Goal: Task Accomplishment & Management: Use online tool/utility

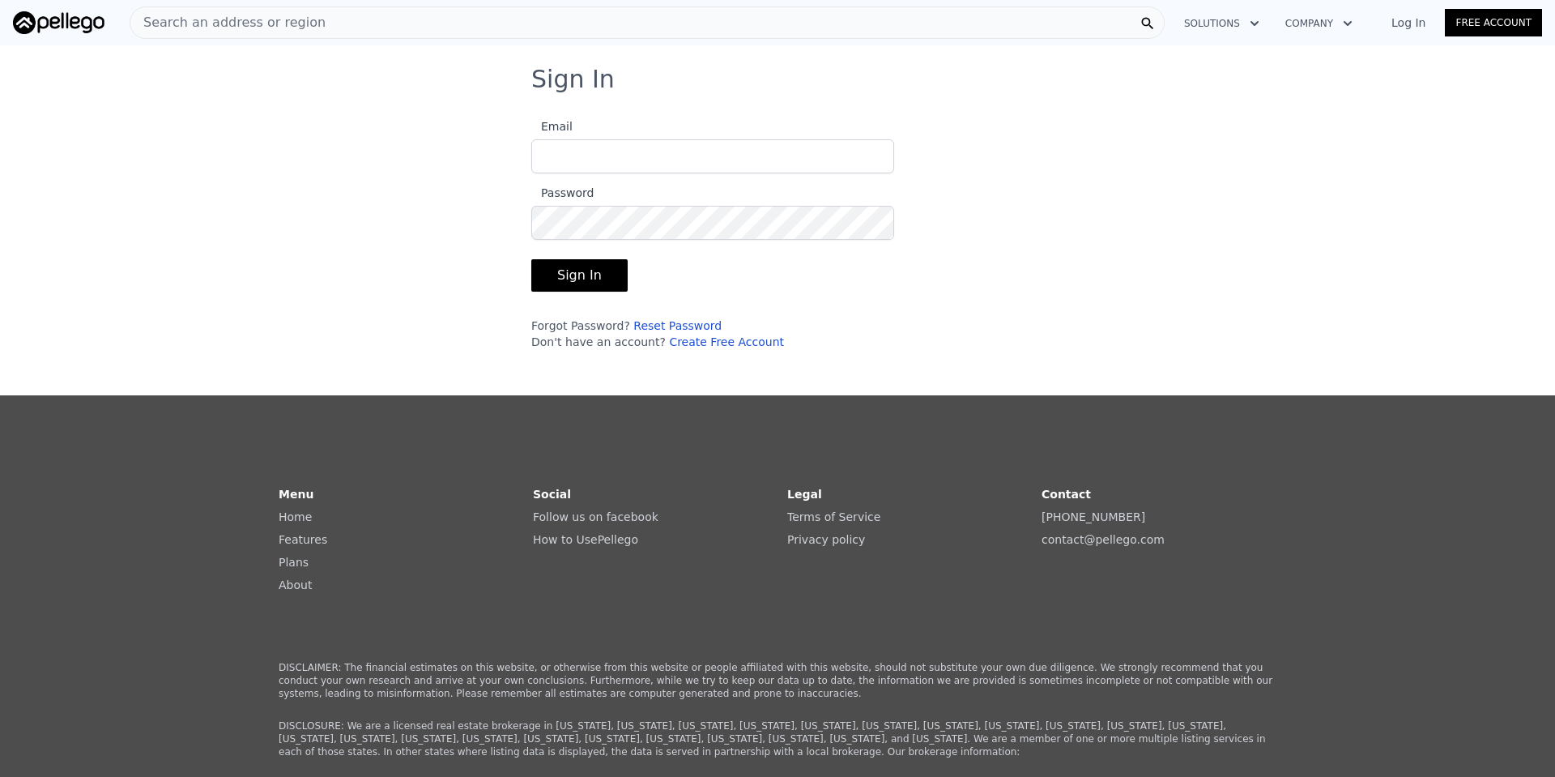
click at [594, 154] on input "Email" at bounding box center [712, 156] width 363 height 34
click at [559, 280] on button "Sign In" at bounding box center [579, 275] width 96 height 32
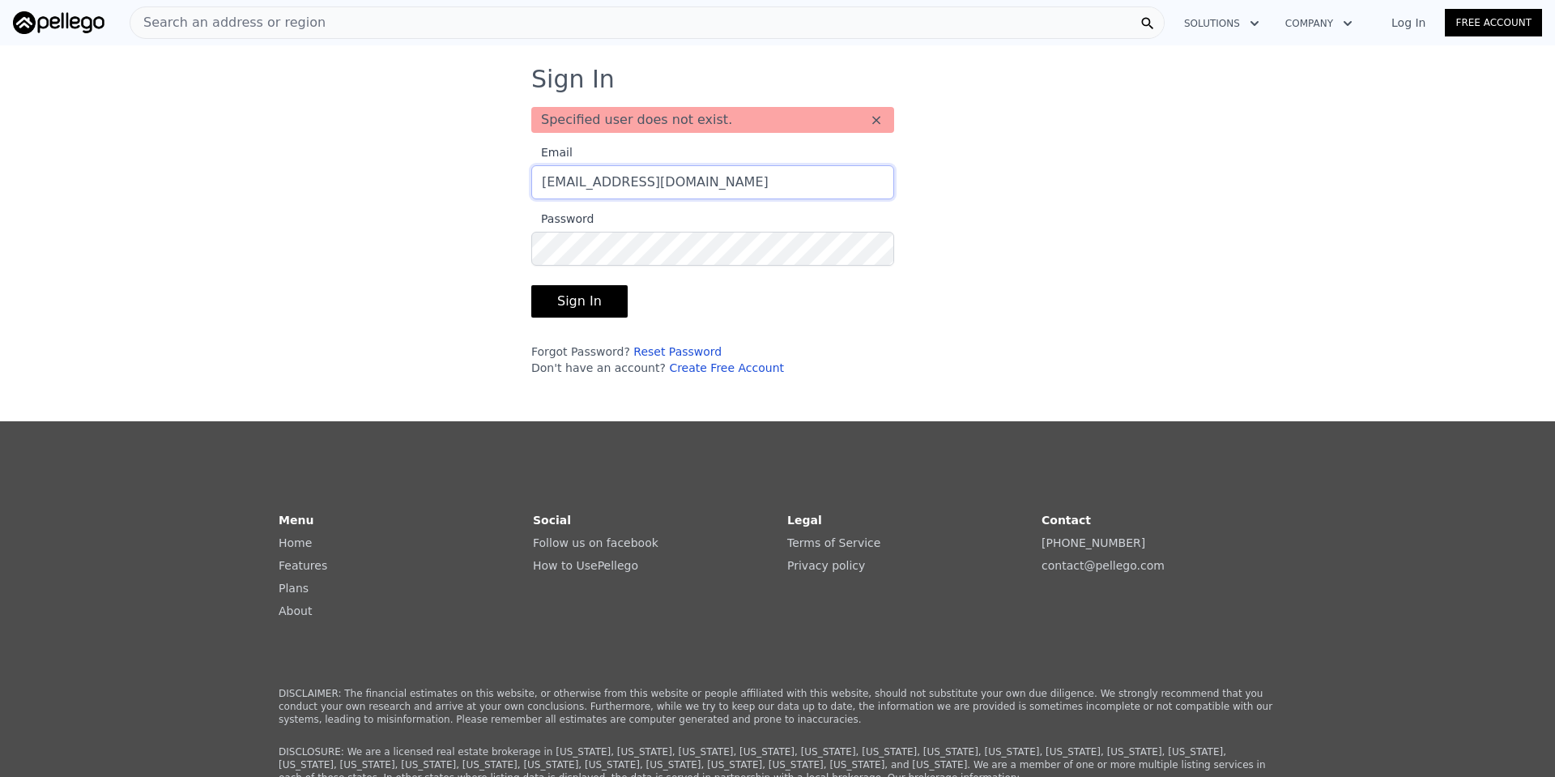
click at [543, 181] on input "[EMAIL_ADDRESS][DOMAIN_NAME]" at bounding box center [712, 182] width 363 height 34
type input "[EMAIL_ADDRESS][DOMAIN_NAME]"
click at [564, 295] on button "Sign In" at bounding box center [579, 301] width 96 height 32
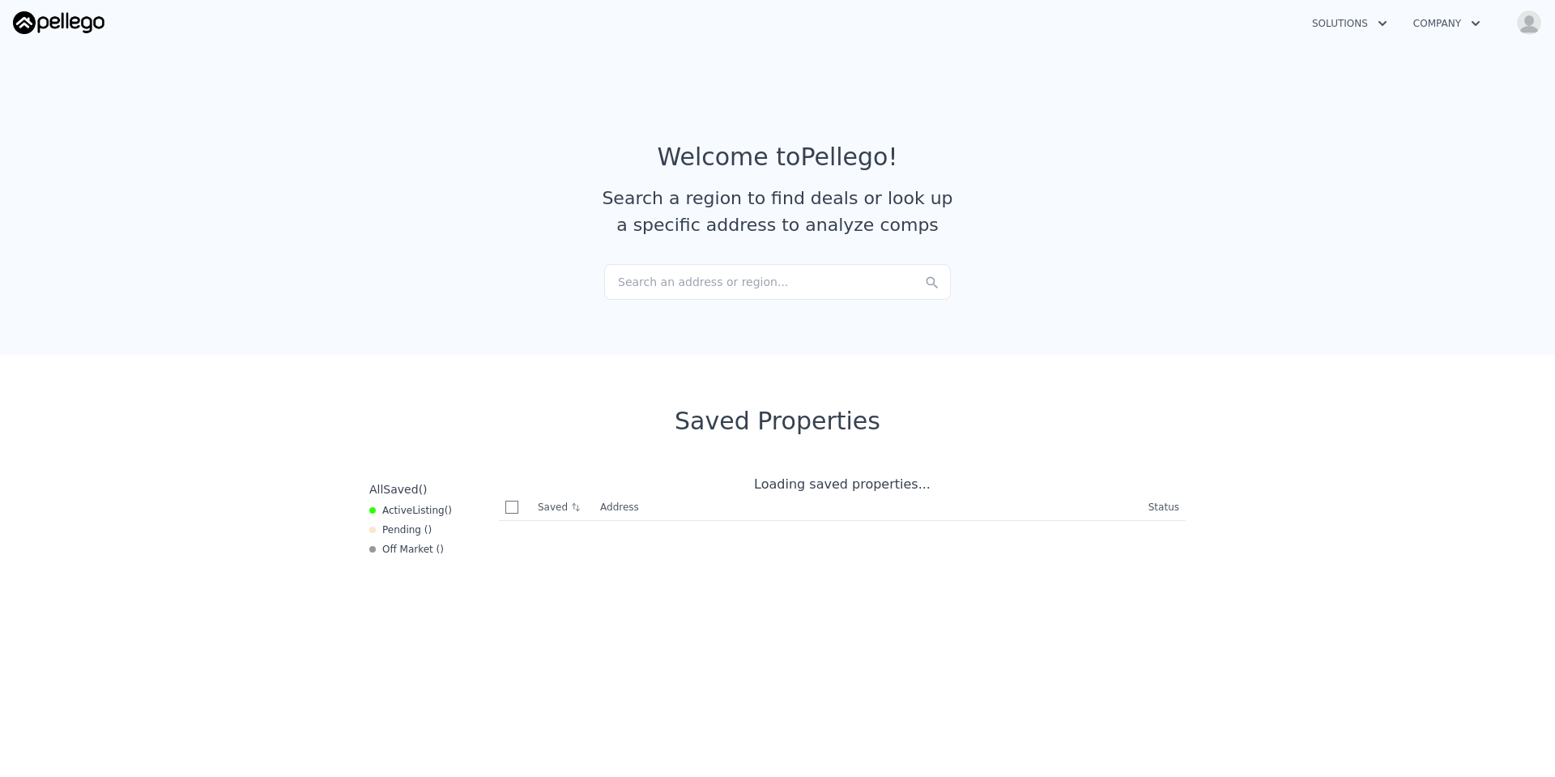
checkbox input "true"
click at [646, 288] on div "Search an address or region..." at bounding box center [777, 282] width 347 height 36
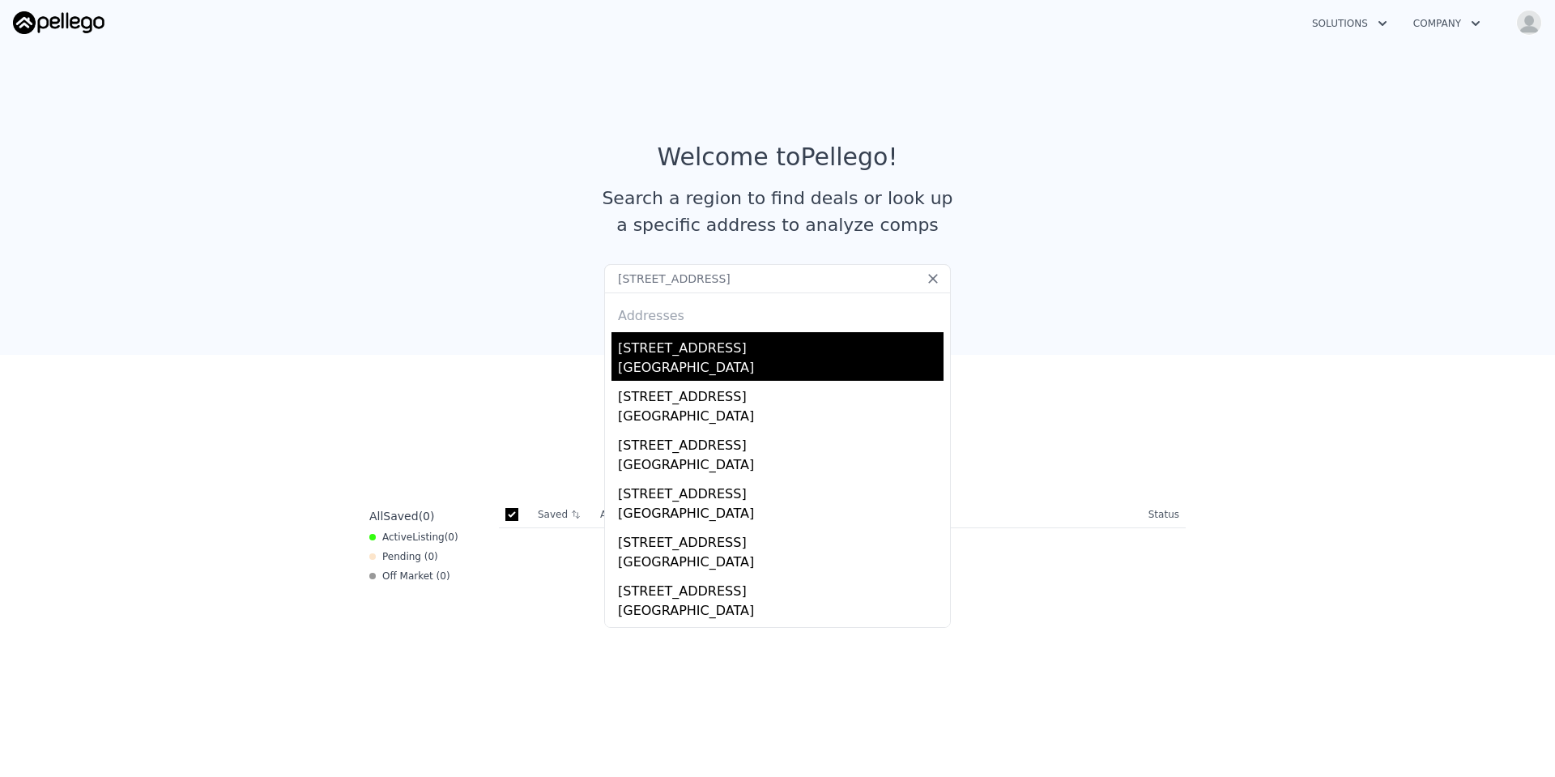
type input "[STREET_ADDRESS]"
click at [646, 359] on div "[GEOGRAPHIC_DATA]" at bounding box center [781, 369] width 326 height 23
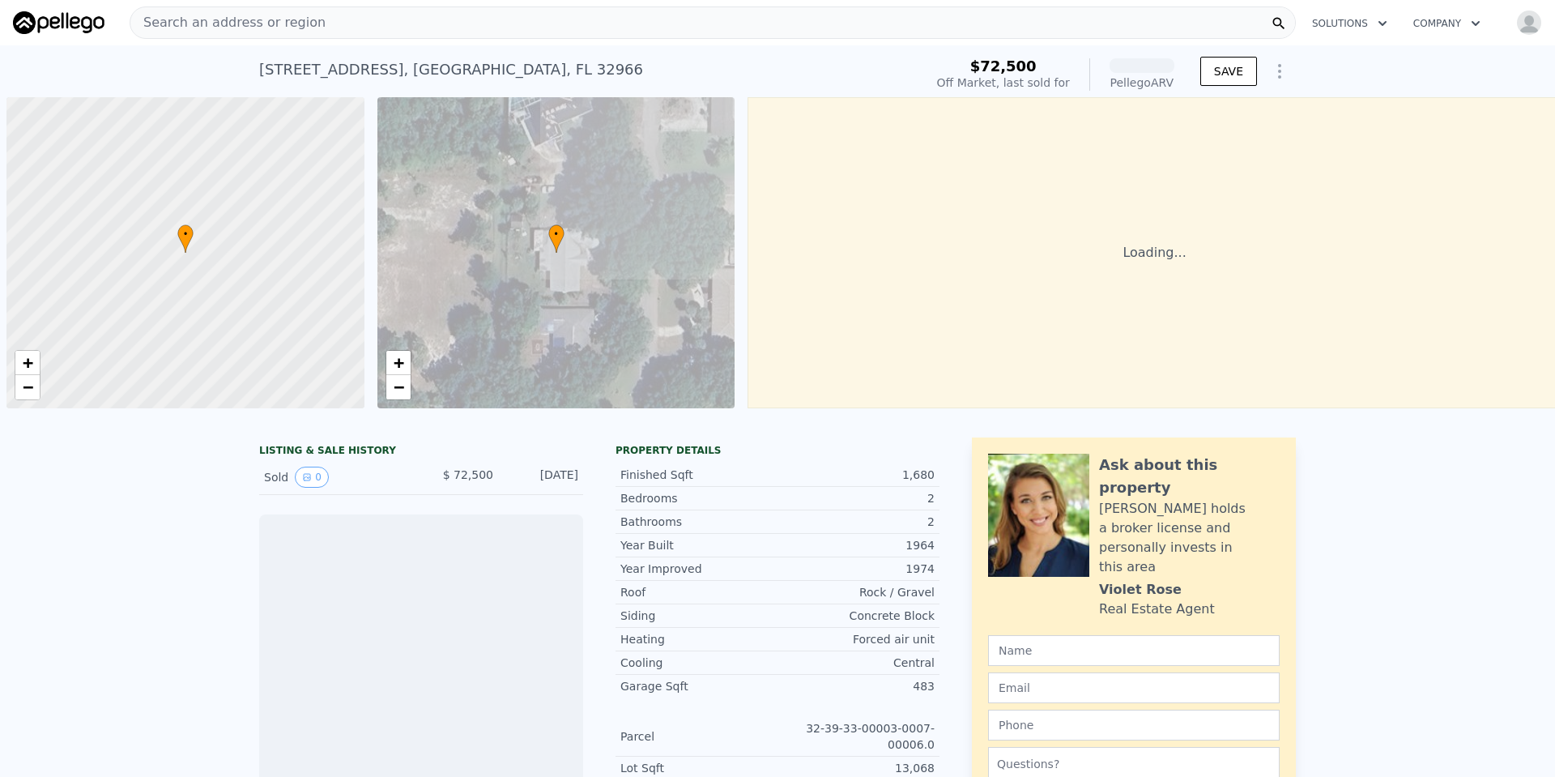
scroll to position [0, 6]
